Goal: Entertainment & Leisure: Consume media (video, audio)

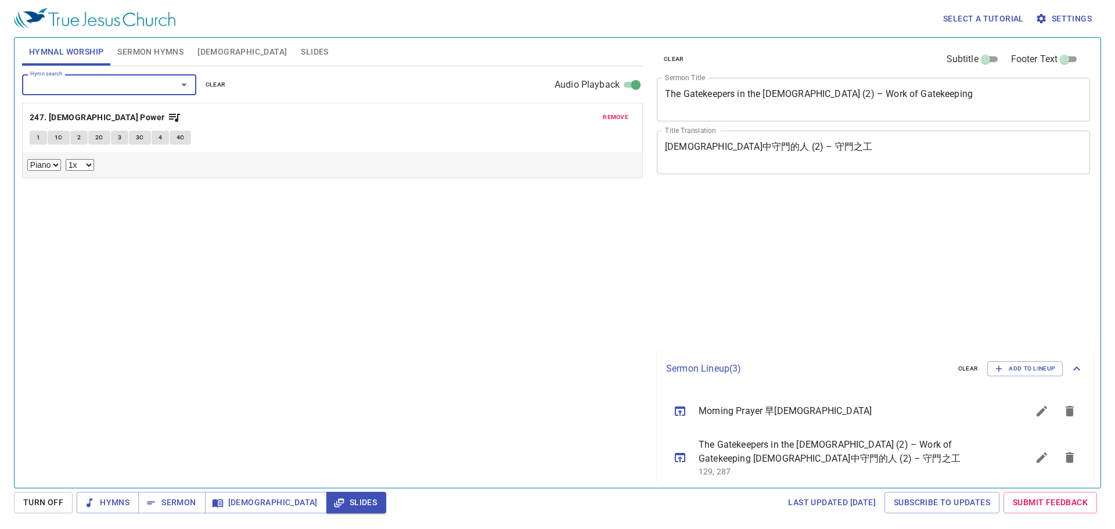
select select "1"
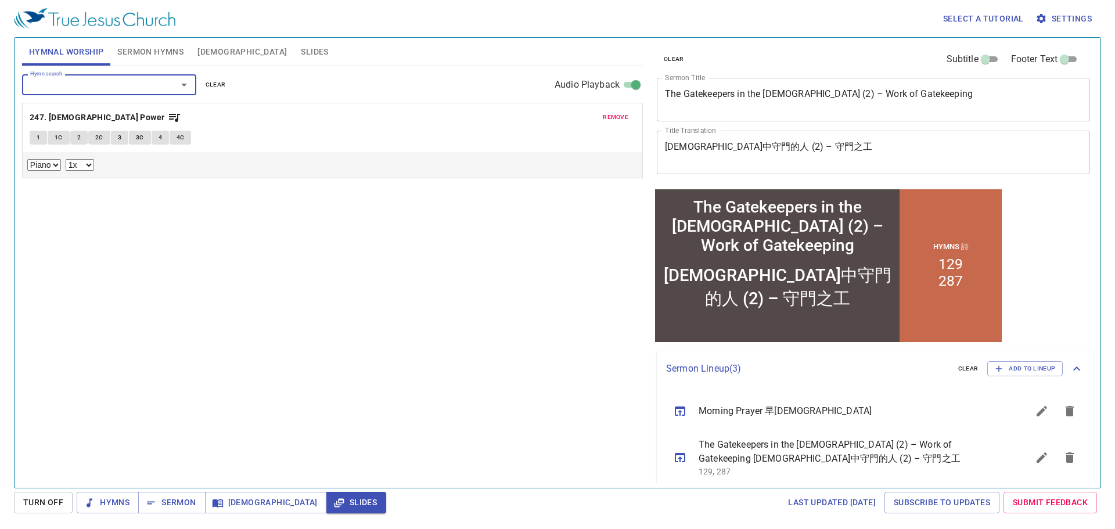
scroll to position [67, 0]
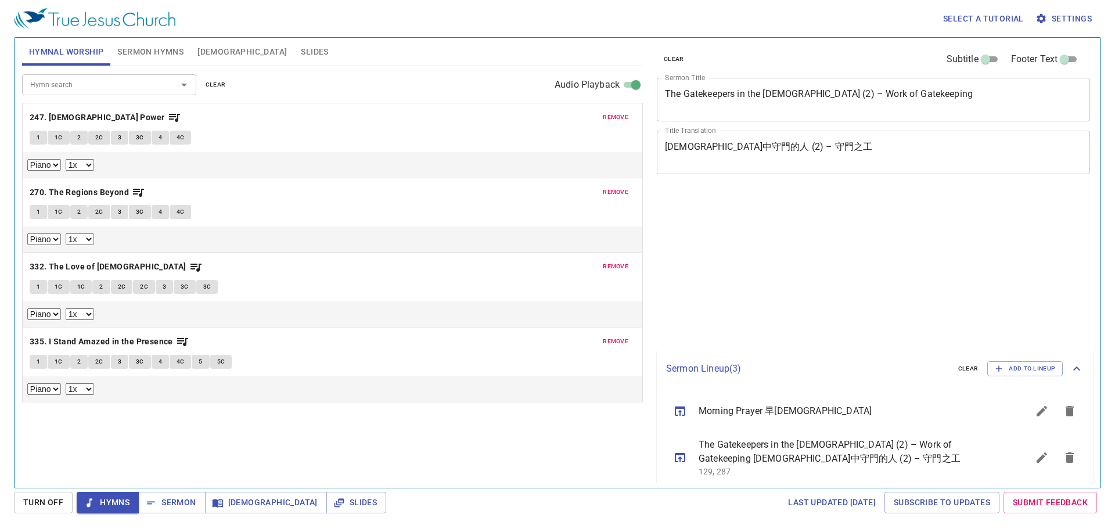
select select "1"
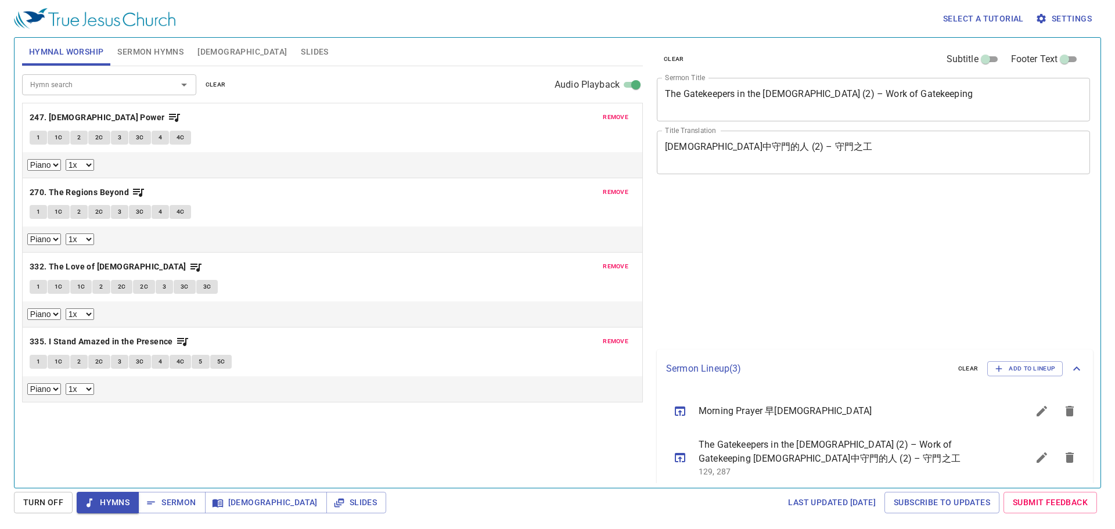
select select "1"
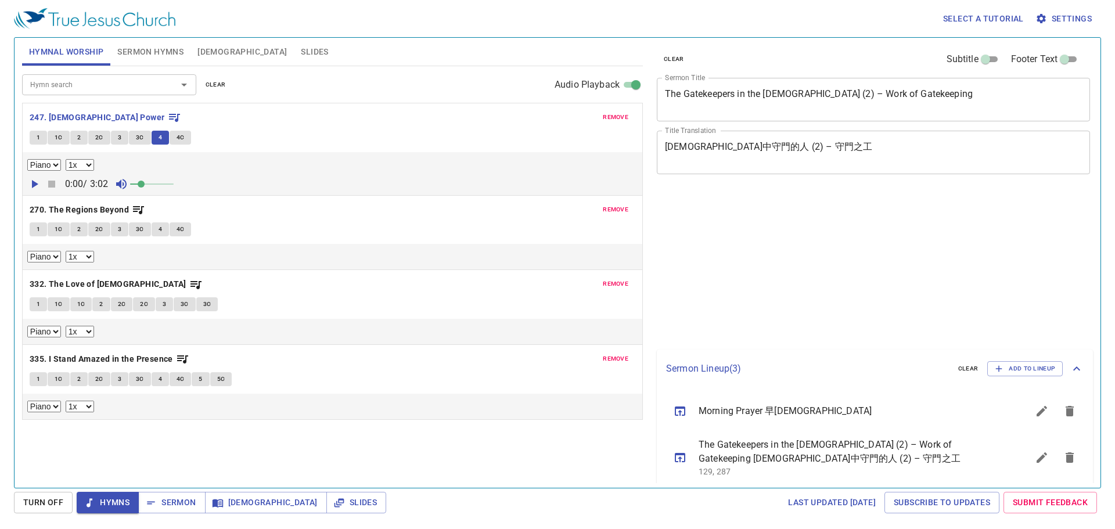
select select "1"
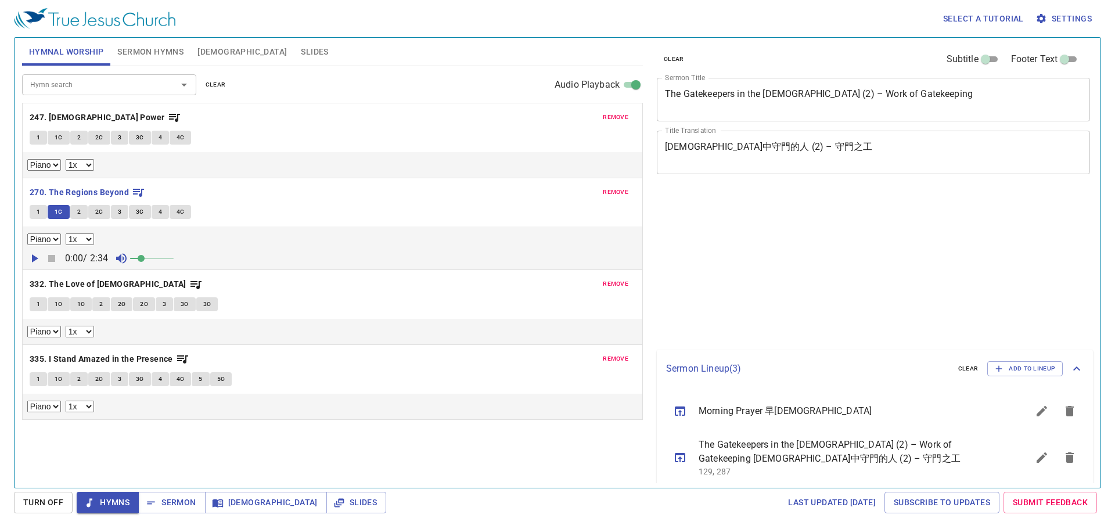
select select "1"
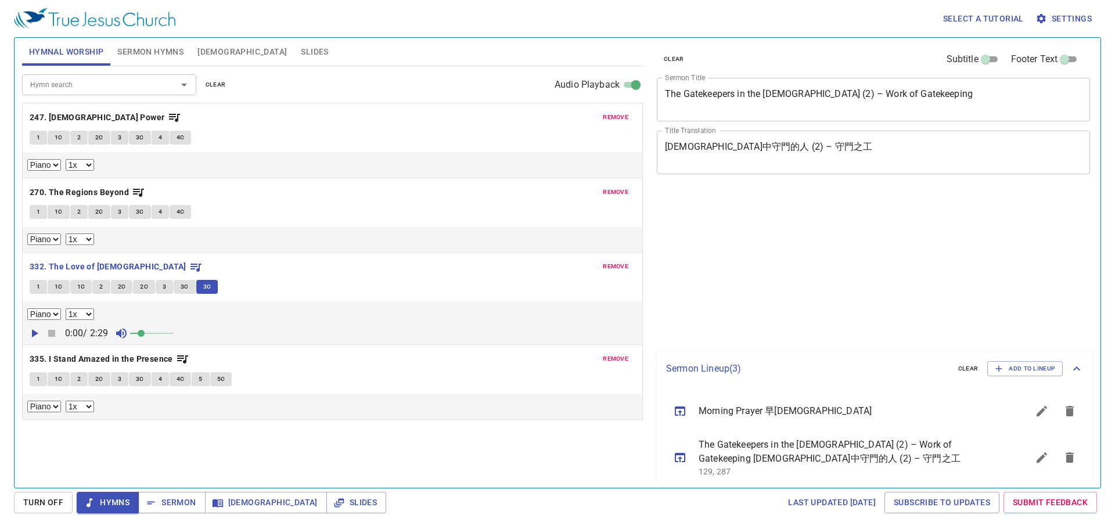
select select "1"
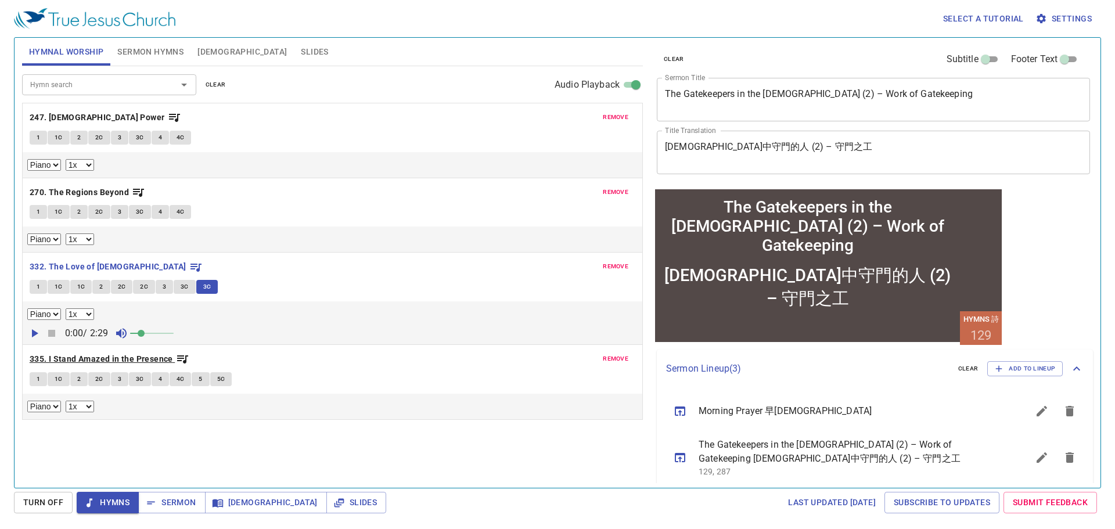
scroll to position [67, 0]
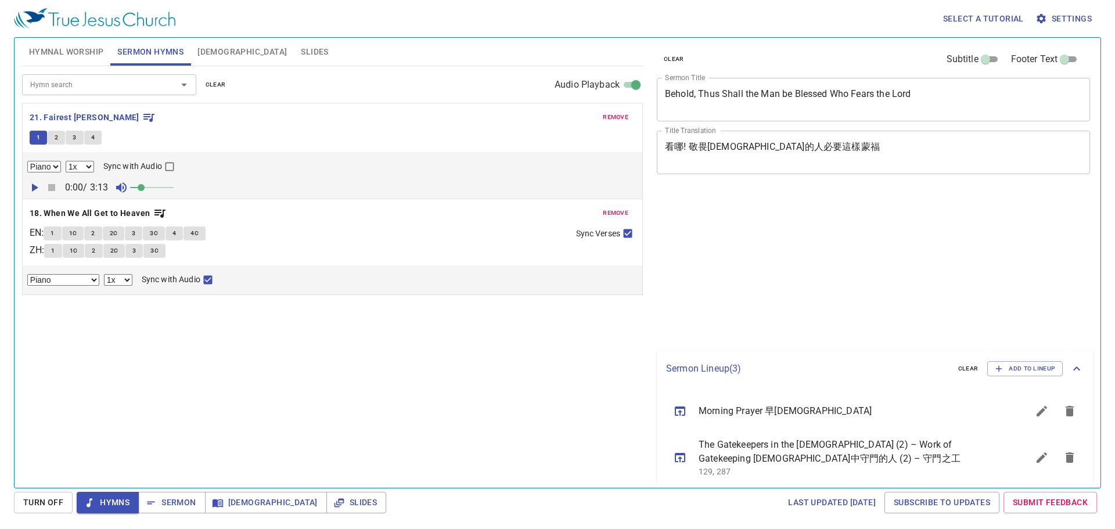
select select "1"
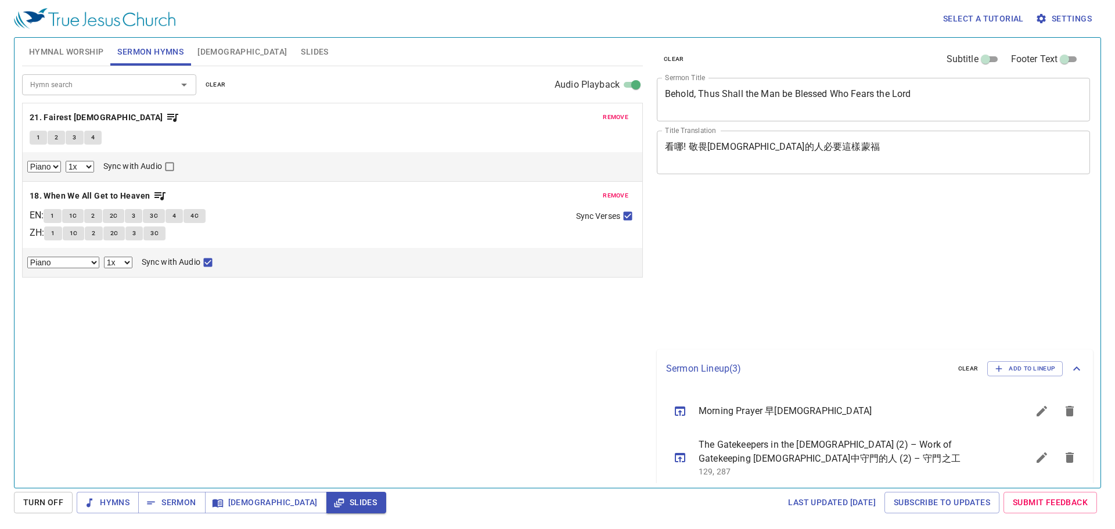
select select "1"
select select "27"
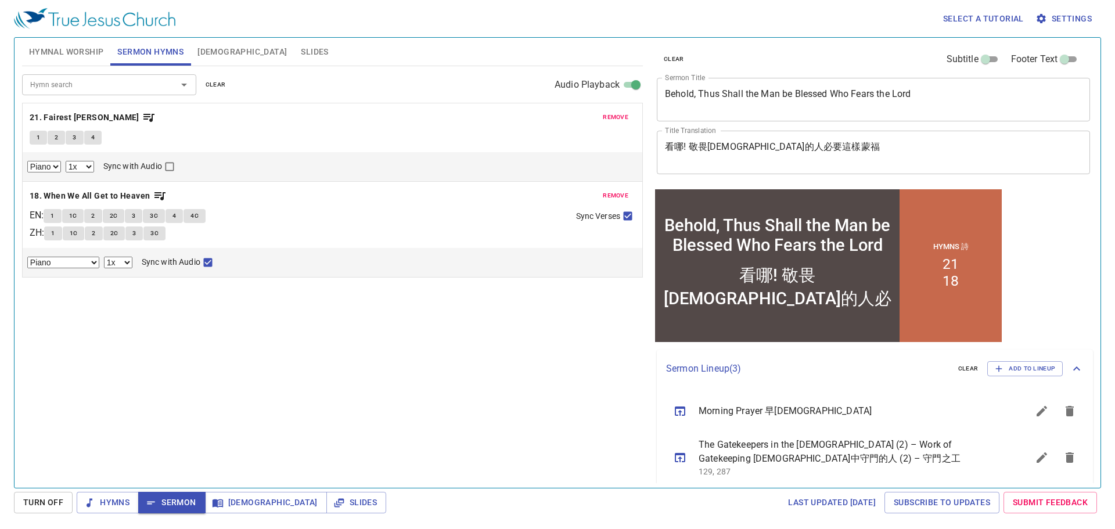
click at [208, 56] on span "[DEMOGRAPHIC_DATA]" at bounding box center [241, 52] width 89 height 15
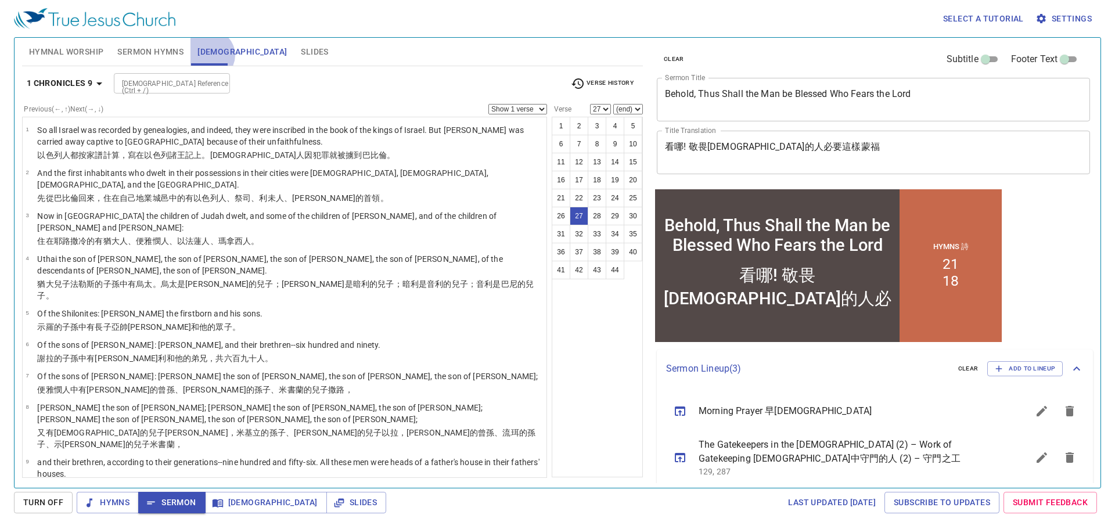
click at [209, 55] on span "[DEMOGRAPHIC_DATA]" at bounding box center [241, 52] width 89 height 15
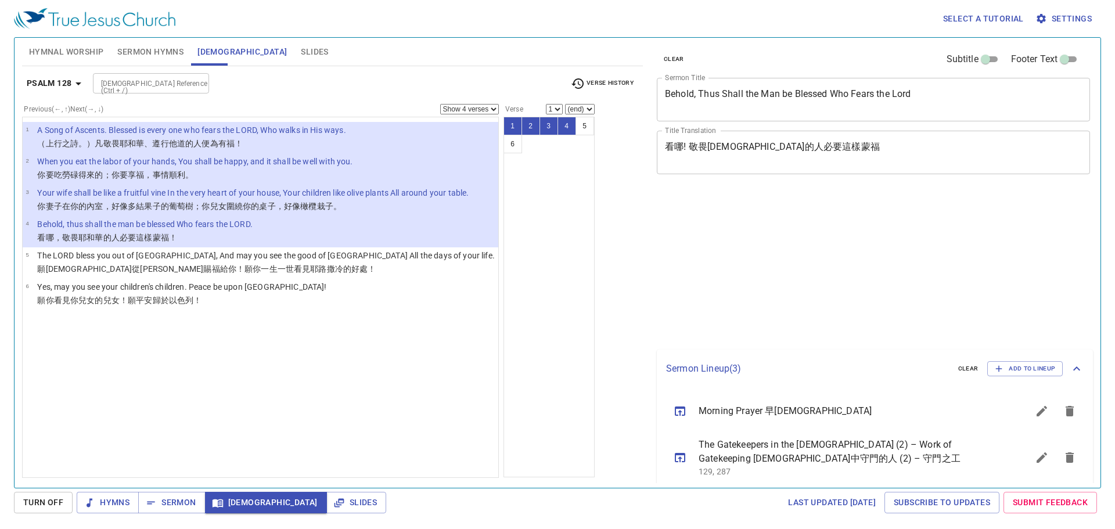
select select "4"
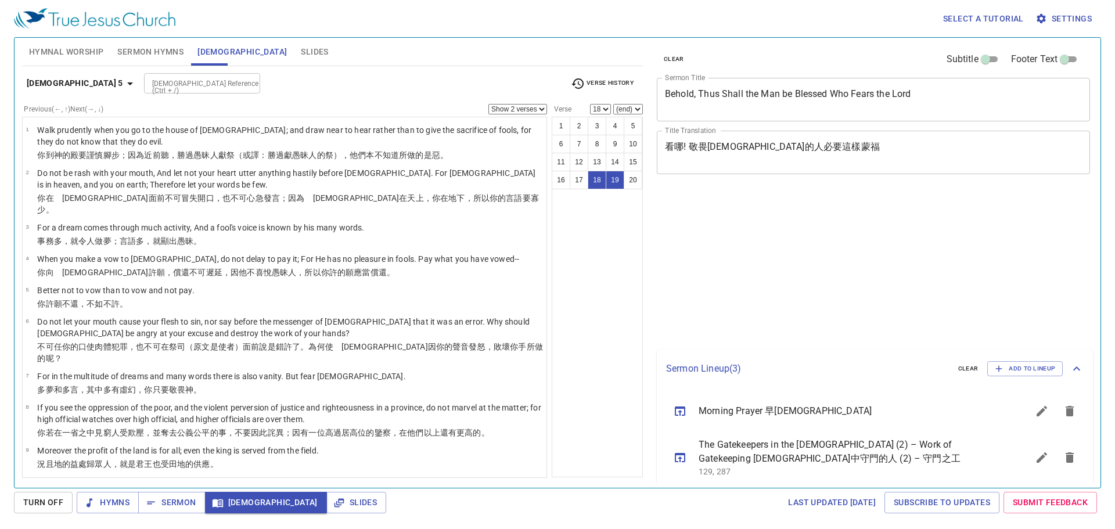
select select "2"
select select "18"
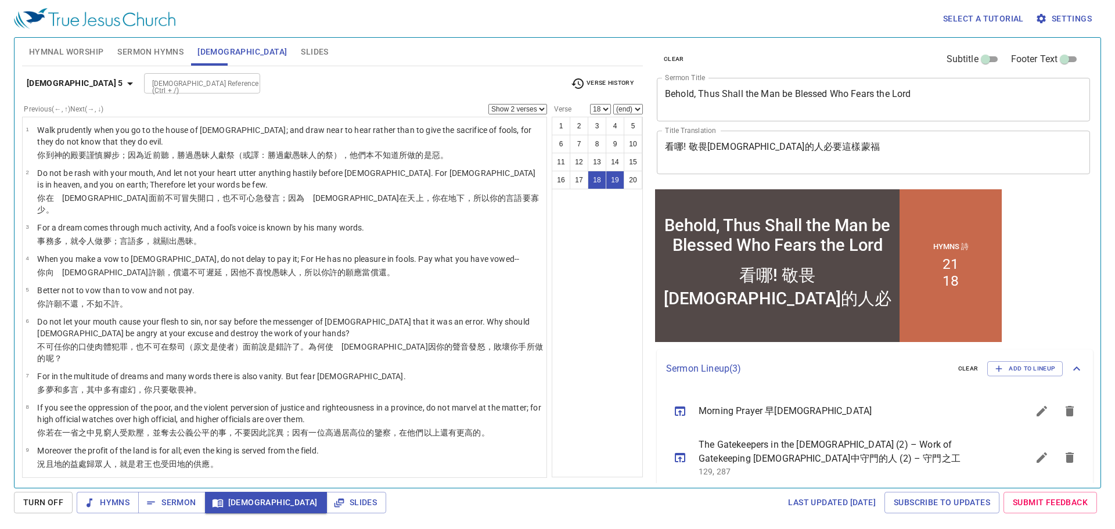
scroll to position [358, 0]
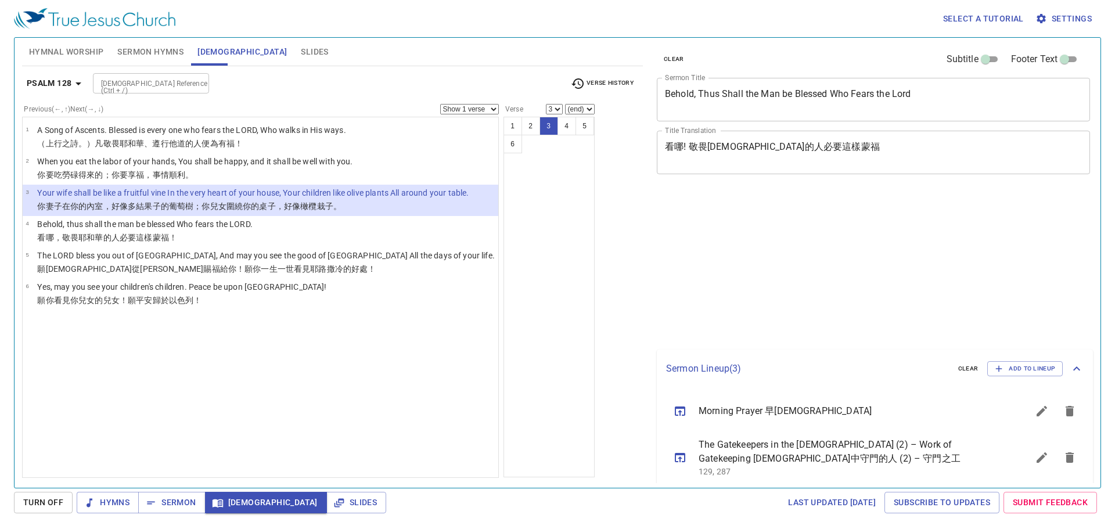
select select "3"
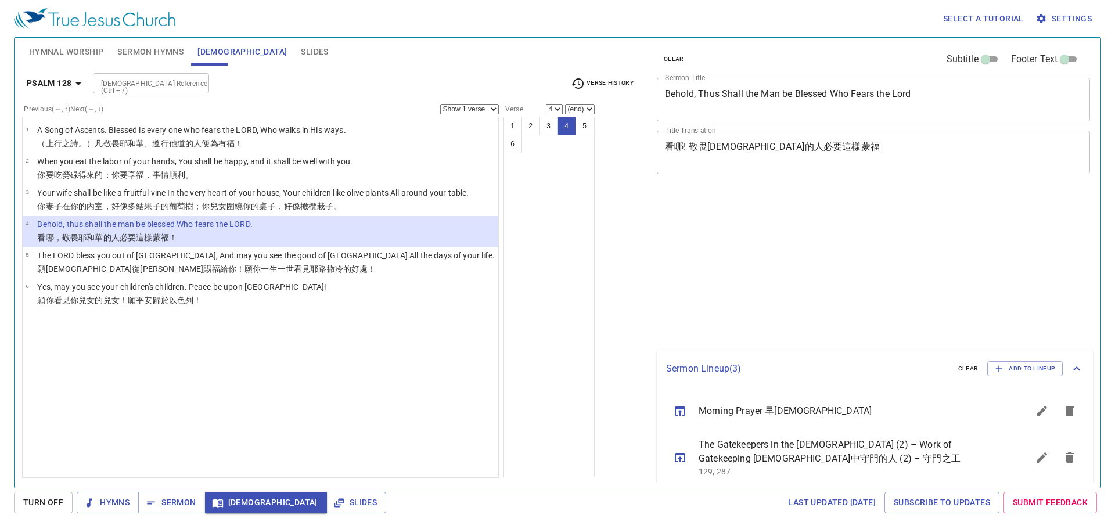
select select "4"
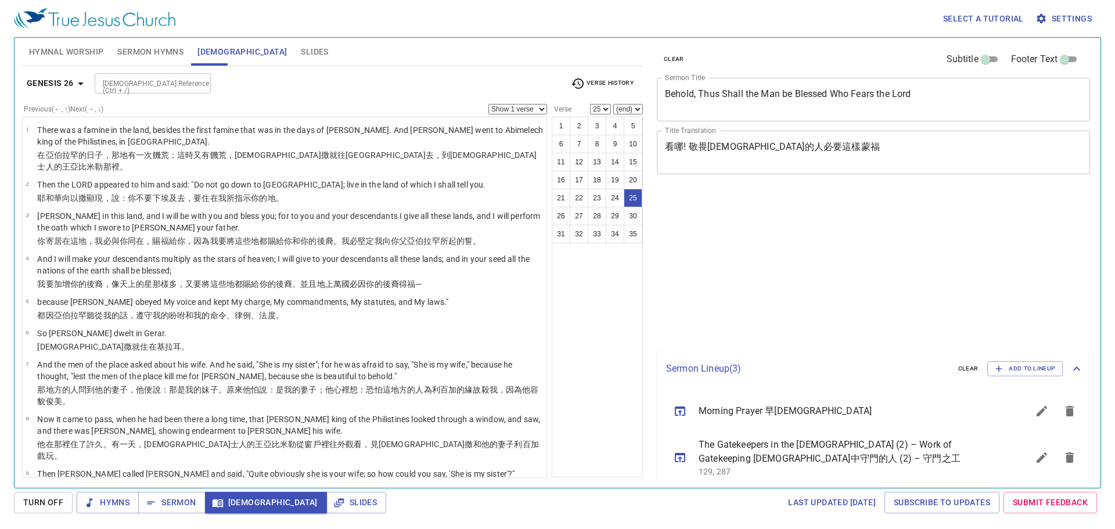
select select "25"
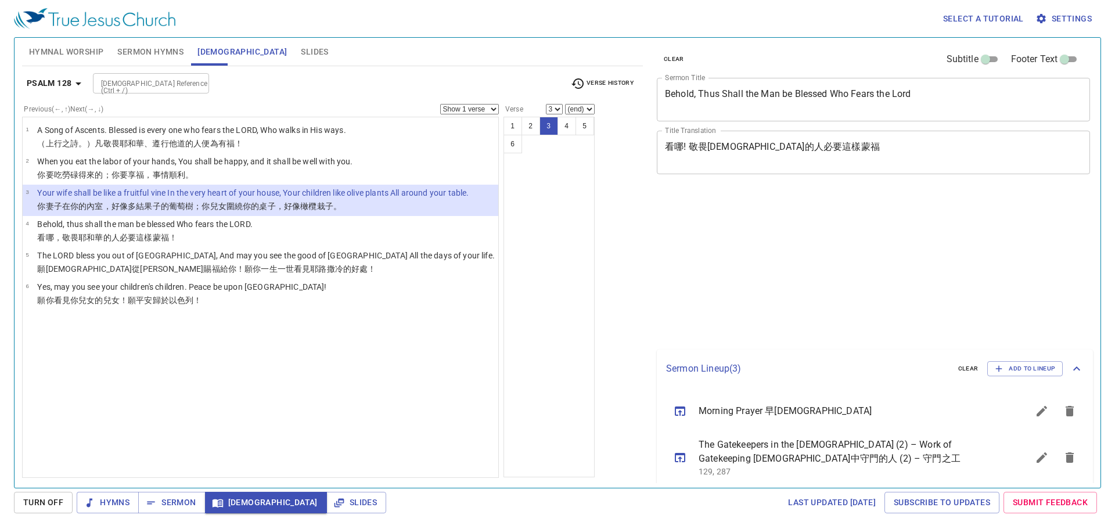
select select "3"
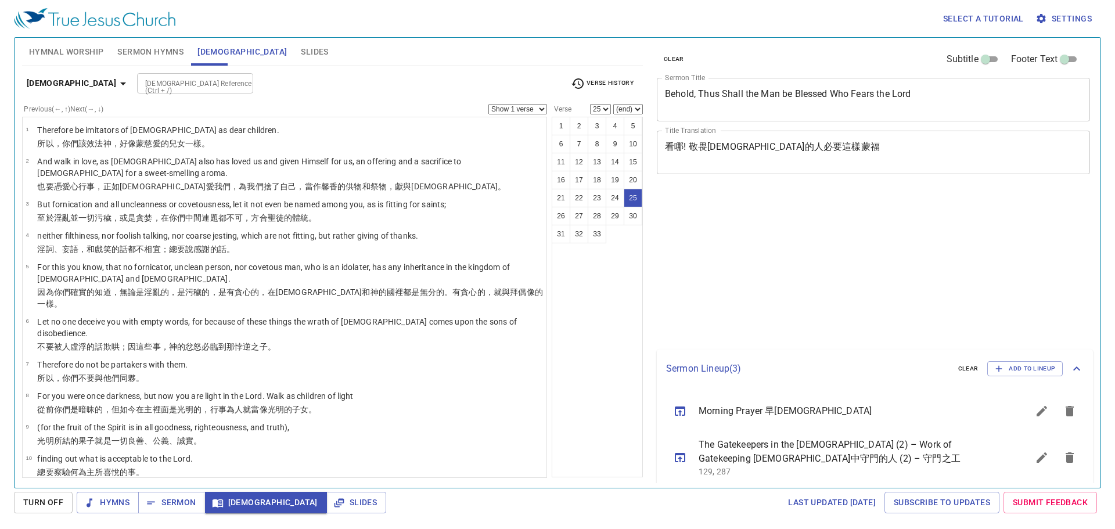
select select "25"
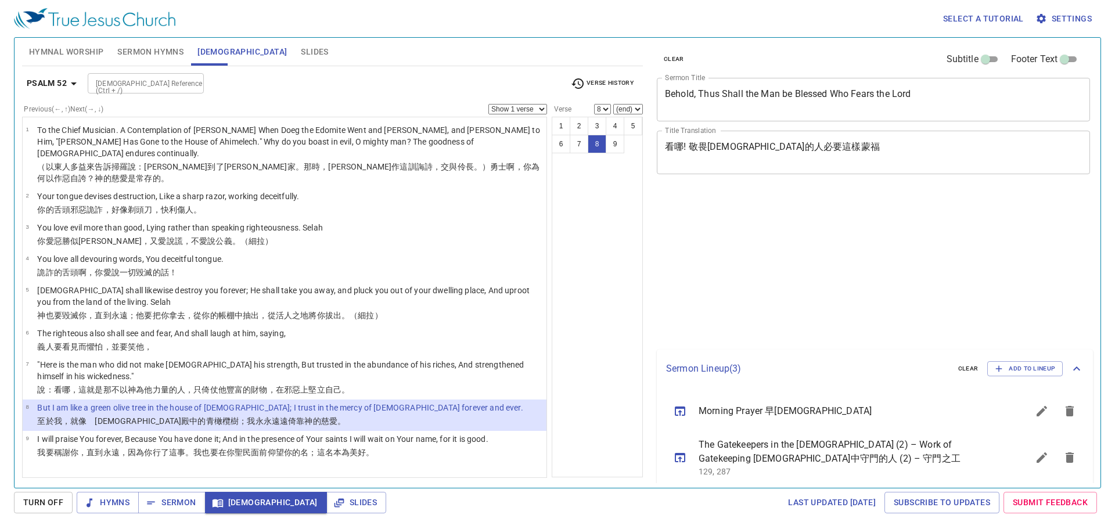
select select "8"
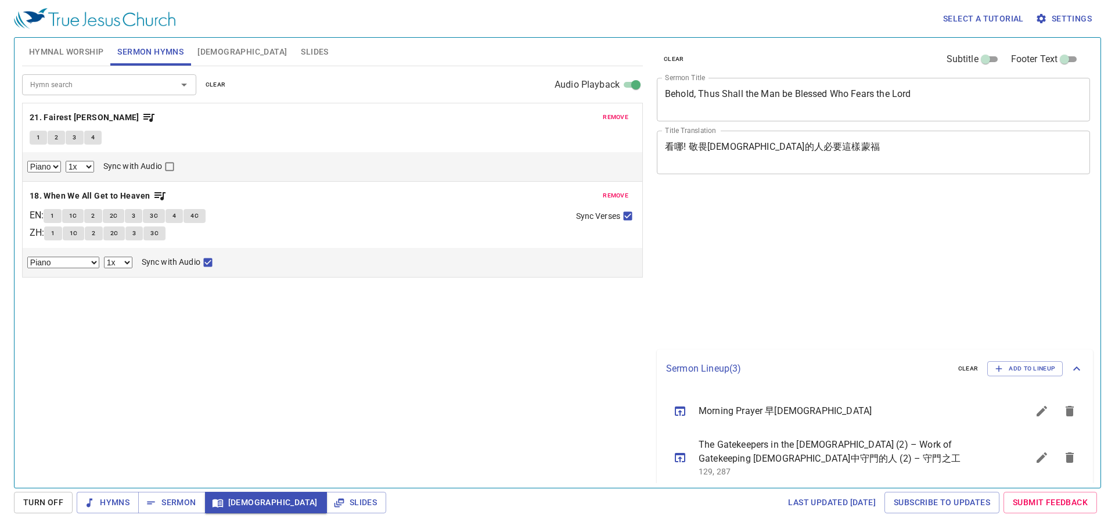
select select "1"
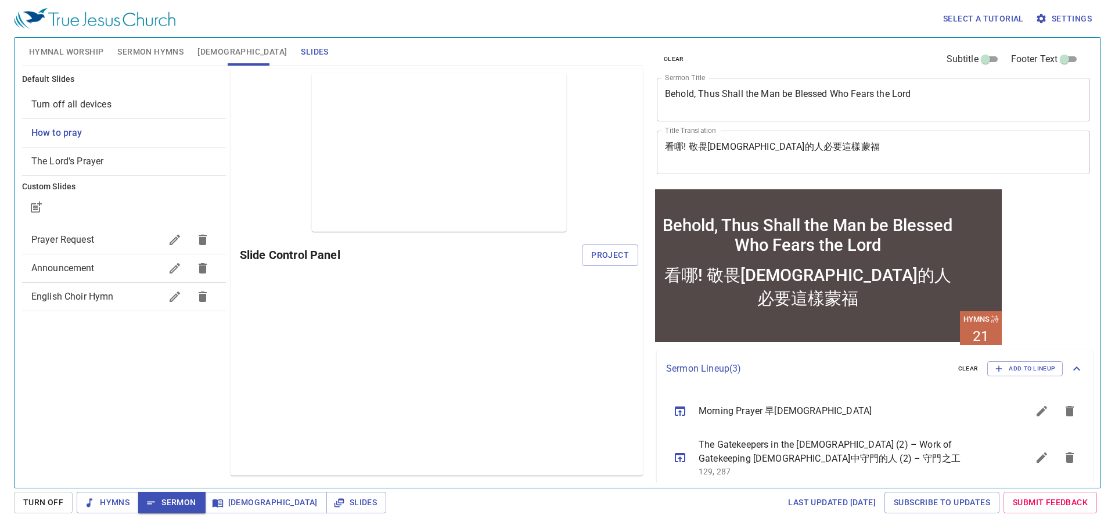
click at [92, 269] on span "Announcement" at bounding box center [62, 267] width 63 height 11
click at [334, 500] on icon "button" at bounding box center [339, 502] width 10 height 9
